Goal: Find specific page/section: Find specific page/section

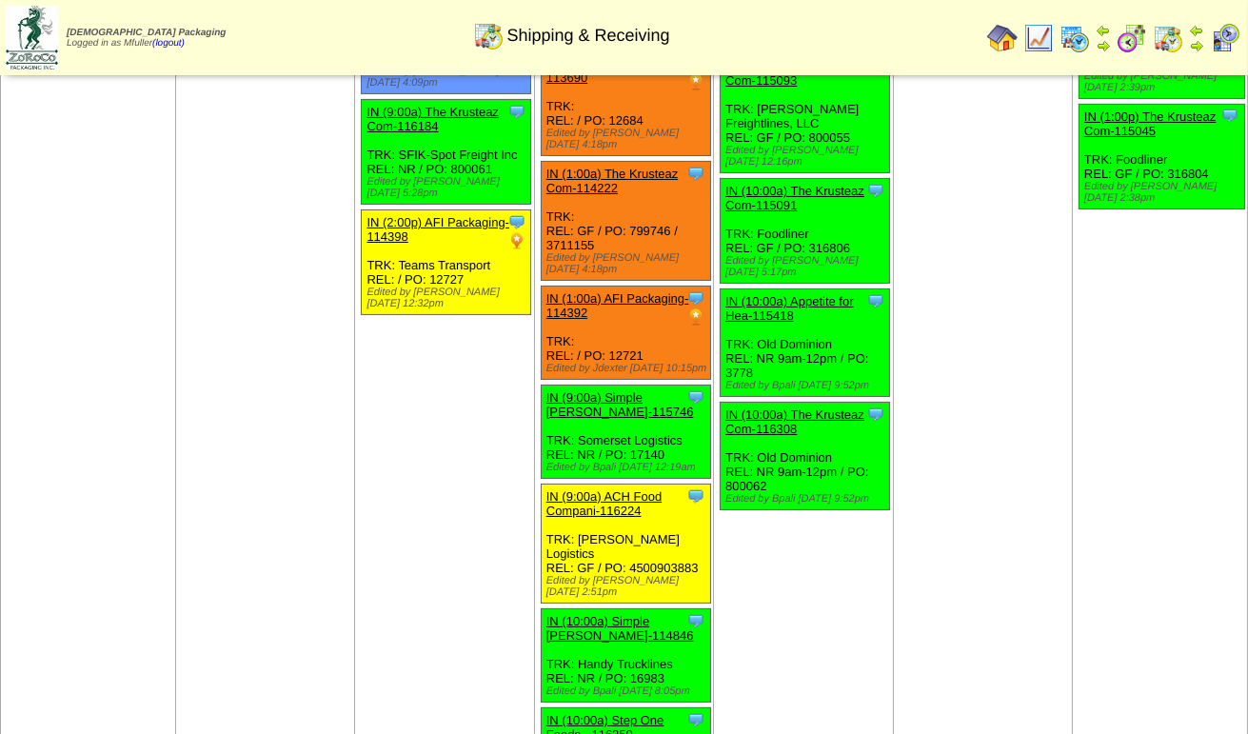
scroll to position [381, 0]
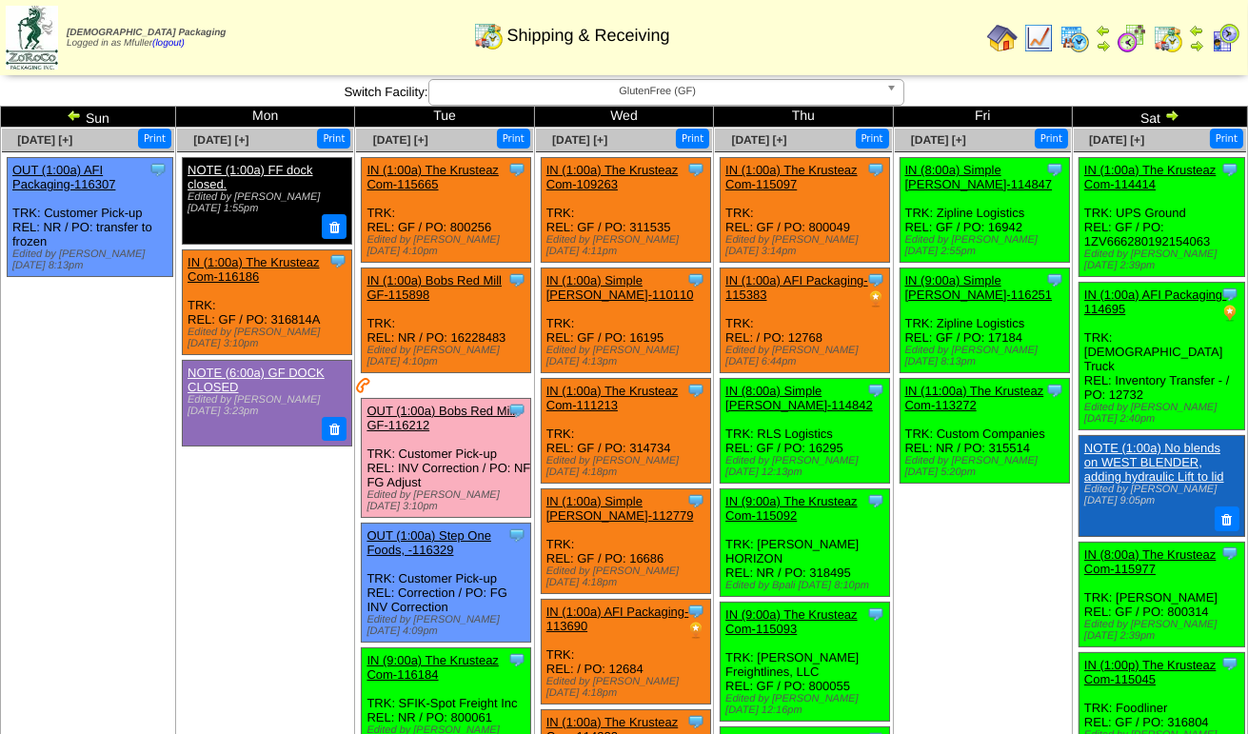
click at [561, 92] on span "GlutenFree (GF)" at bounding box center [658, 91] width 442 height 23
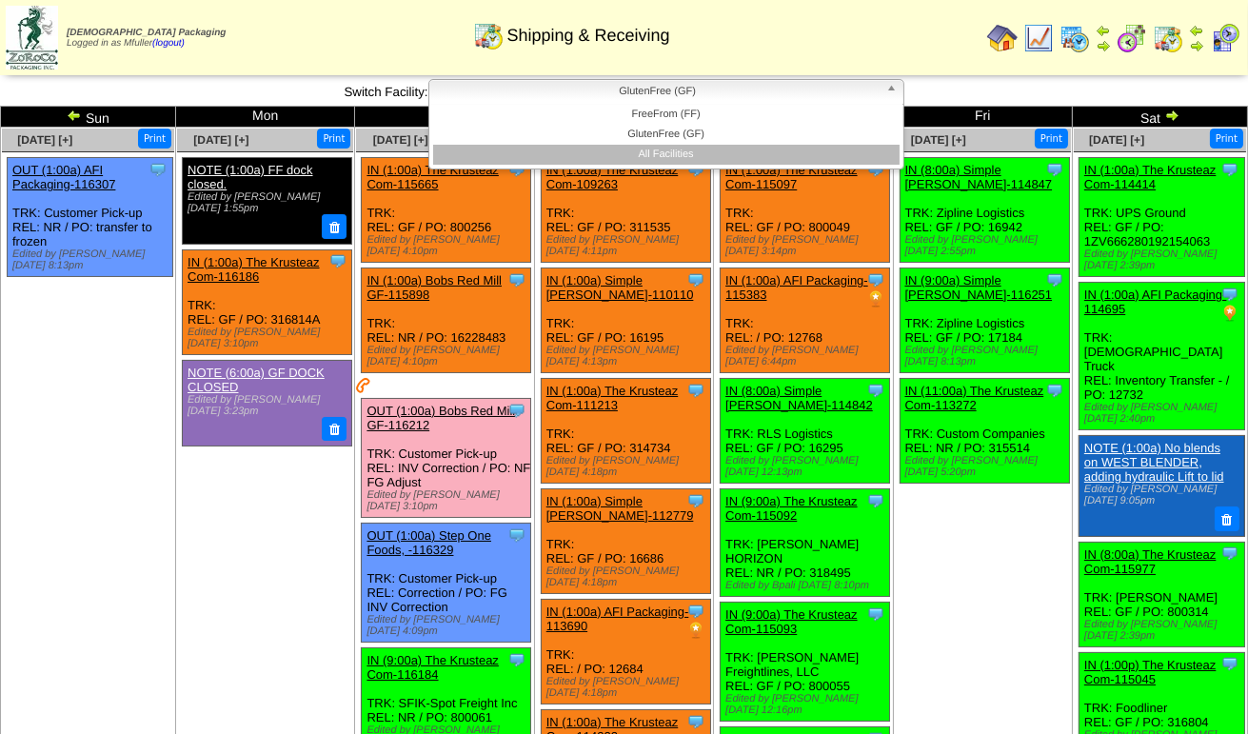
click at [608, 151] on li "All Facilities" at bounding box center [666, 155] width 467 height 20
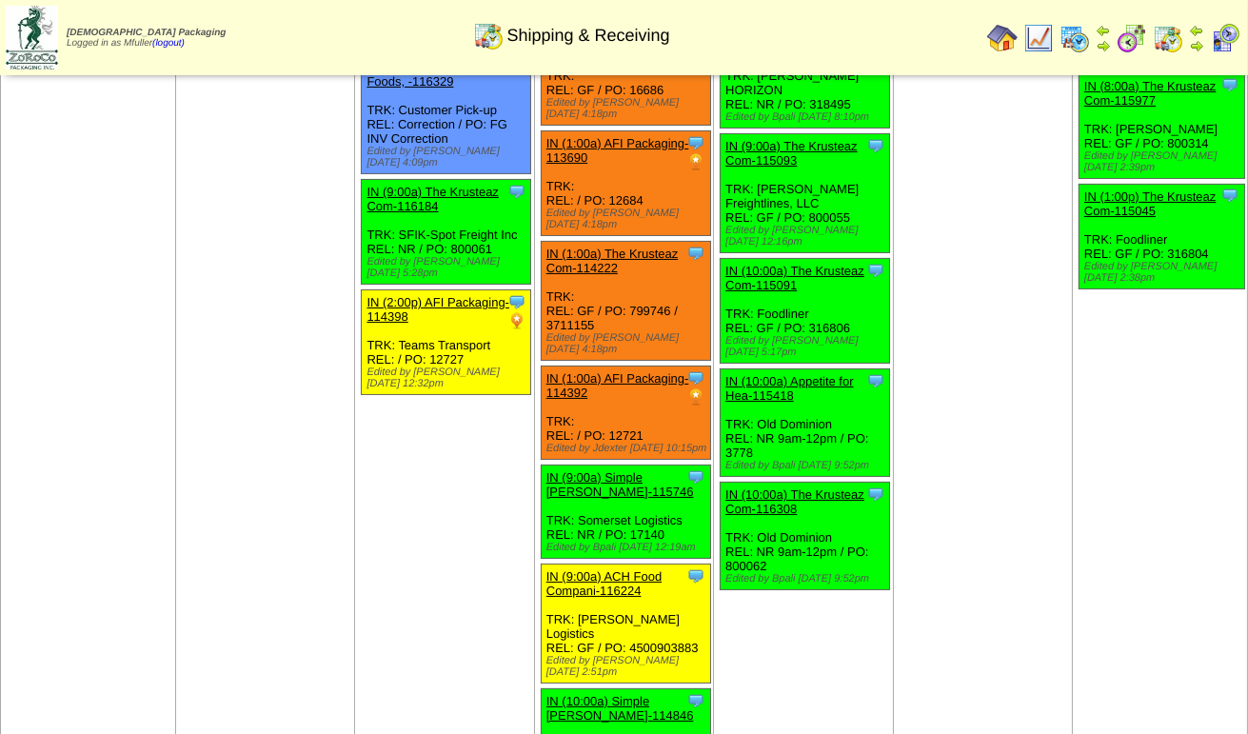
scroll to position [571, 0]
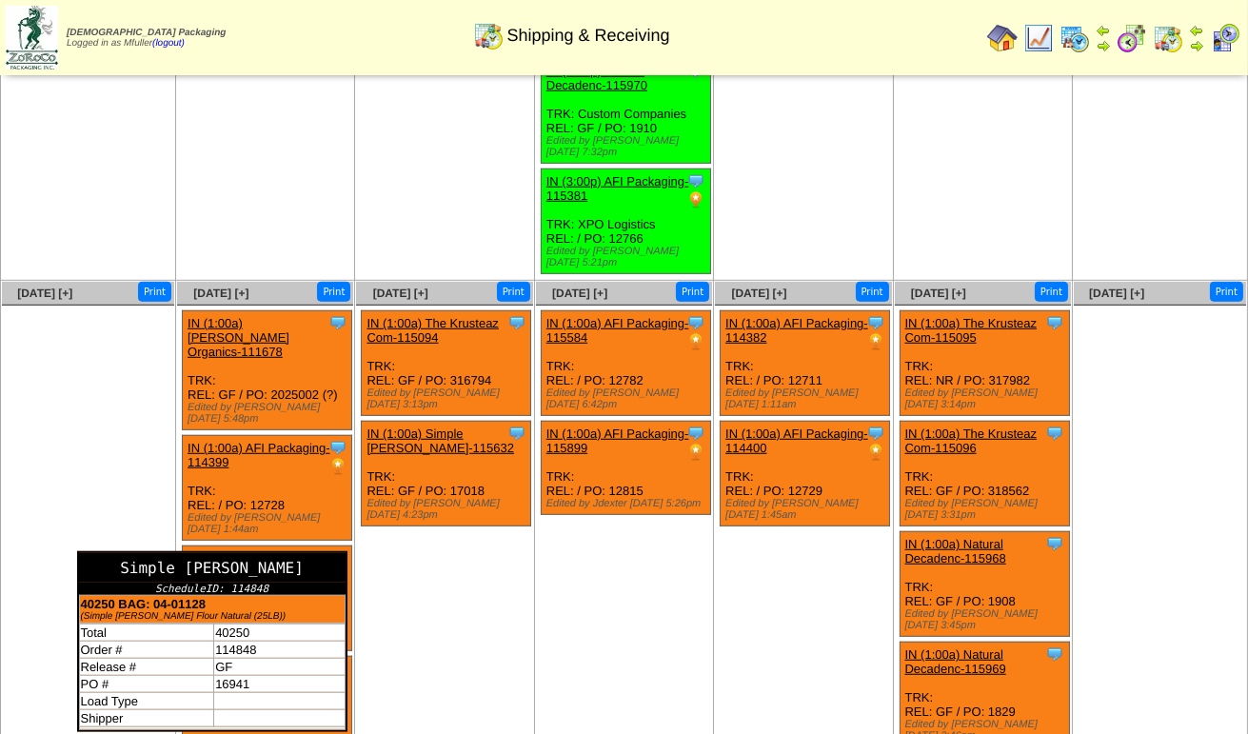
scroll to position [2051, 0]
